Goal: Information Seeking & Learning: Learn about a topic

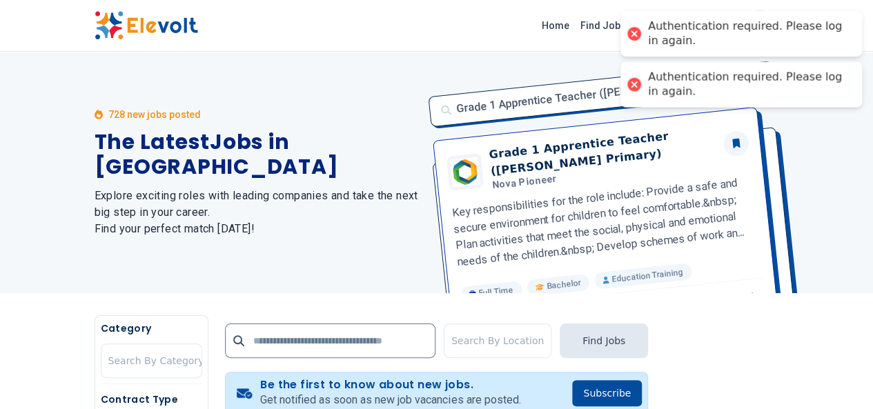
click at [636, 85] on div at bounding box center [633, 84] width 19 height 19
click at [631, 32] on div at bounding box center [633, 33] width 19 height 19
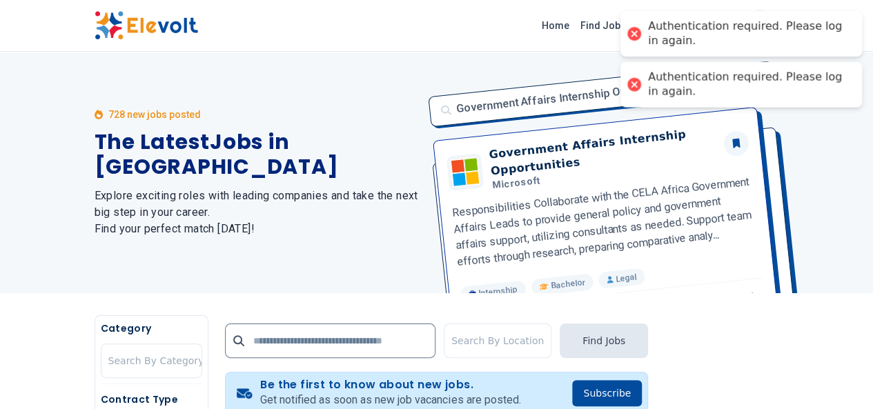
click at [95, 21] on img at bounding box center [146, 25] width 103 height 29
